Goal: Information Seeking & Learning: Learn about a topic

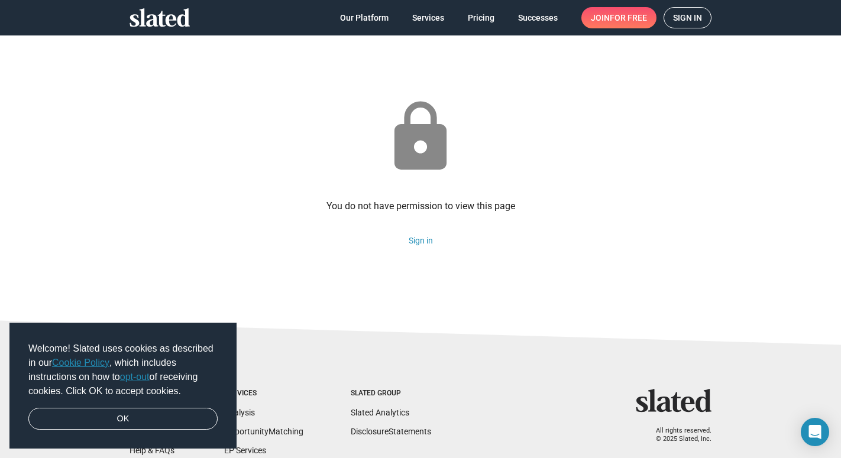
click at [693, 16] on span "Sign in" at bounding box center [687, 18] width 29 height 20
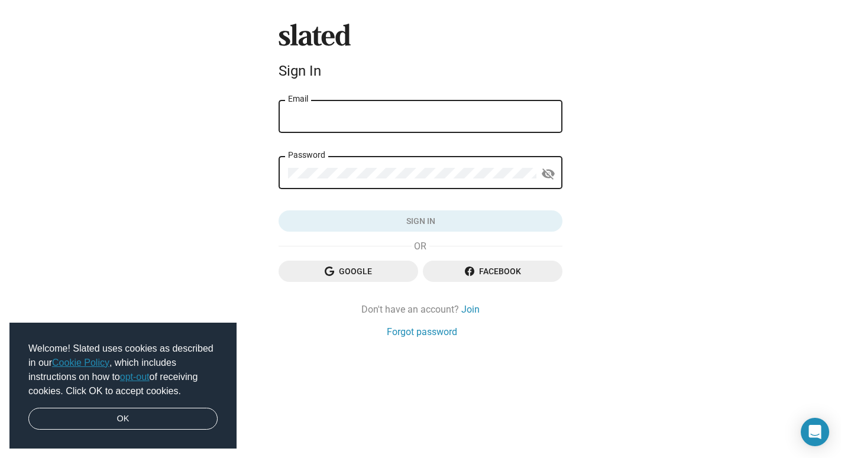
type input "[PERSON_NAME][EMAIL_ADDRESS][DOMAIN_NAME]"
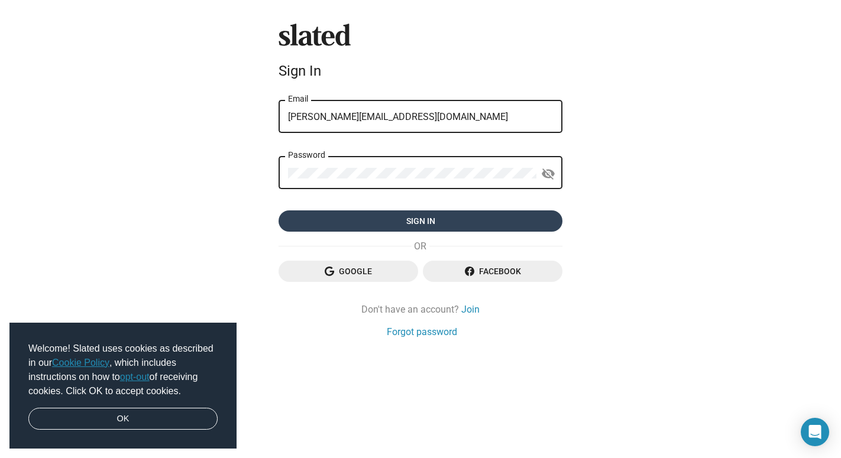
click at [414, 224] on span "Sign in" at bounding box center [420, 220] width 265 height 21
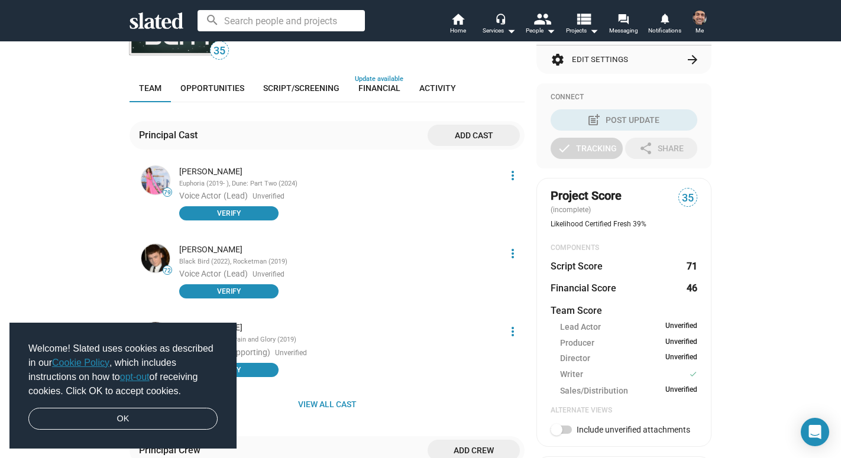
scroll to position [72, 0]
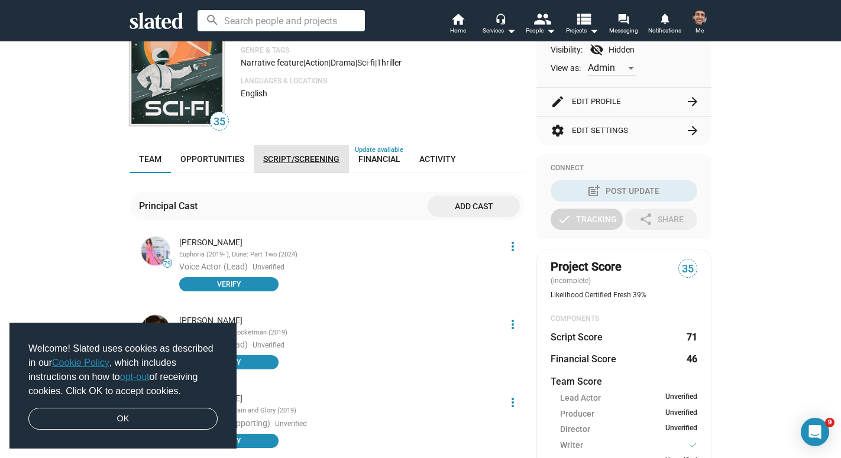
click at [313, 158] on span "Script/Screening" at bounding box center [301, 158] width 76 height 9
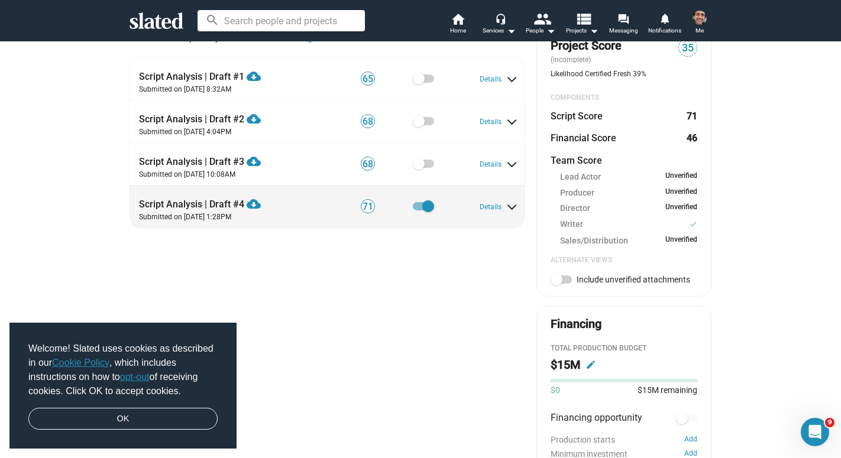
click at [511, 208] on span at bounding box center [511, 204] width 7 height 11
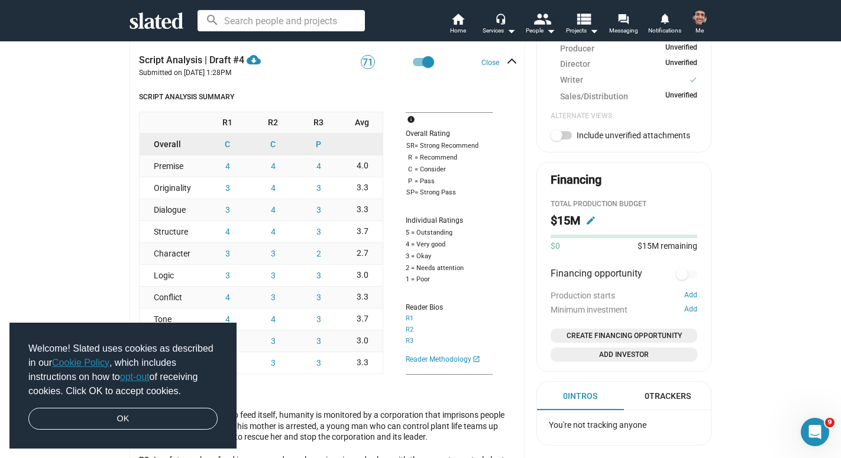
scroll to position [499, 0]
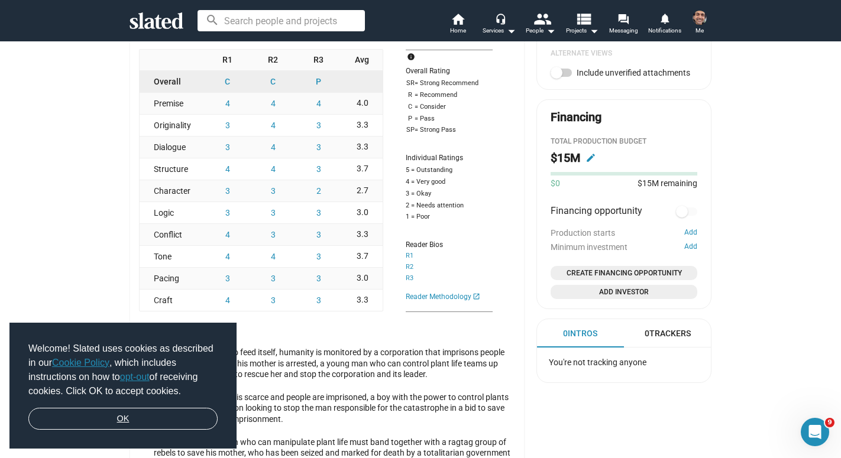
click at [152, 417] on link "OK" at bounding box center [122, 419] width 189 height 22
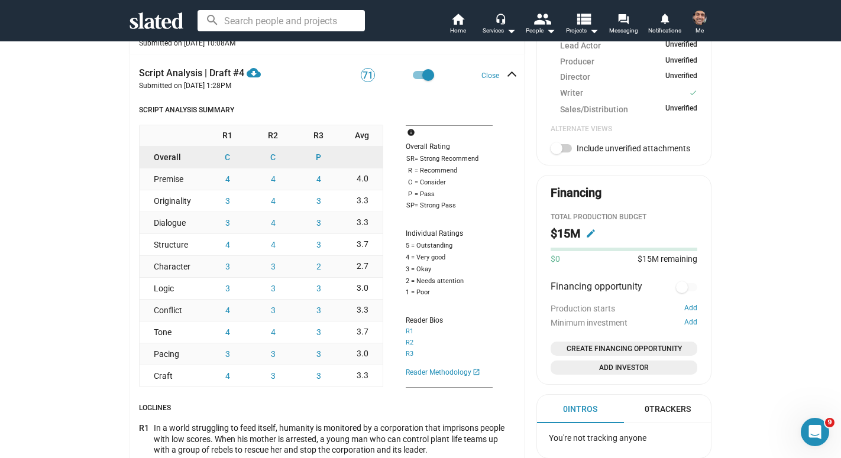
scroll to position [426, 0]
